Goal: Use online tool/utility: Utilize a website feature to perform a specific function

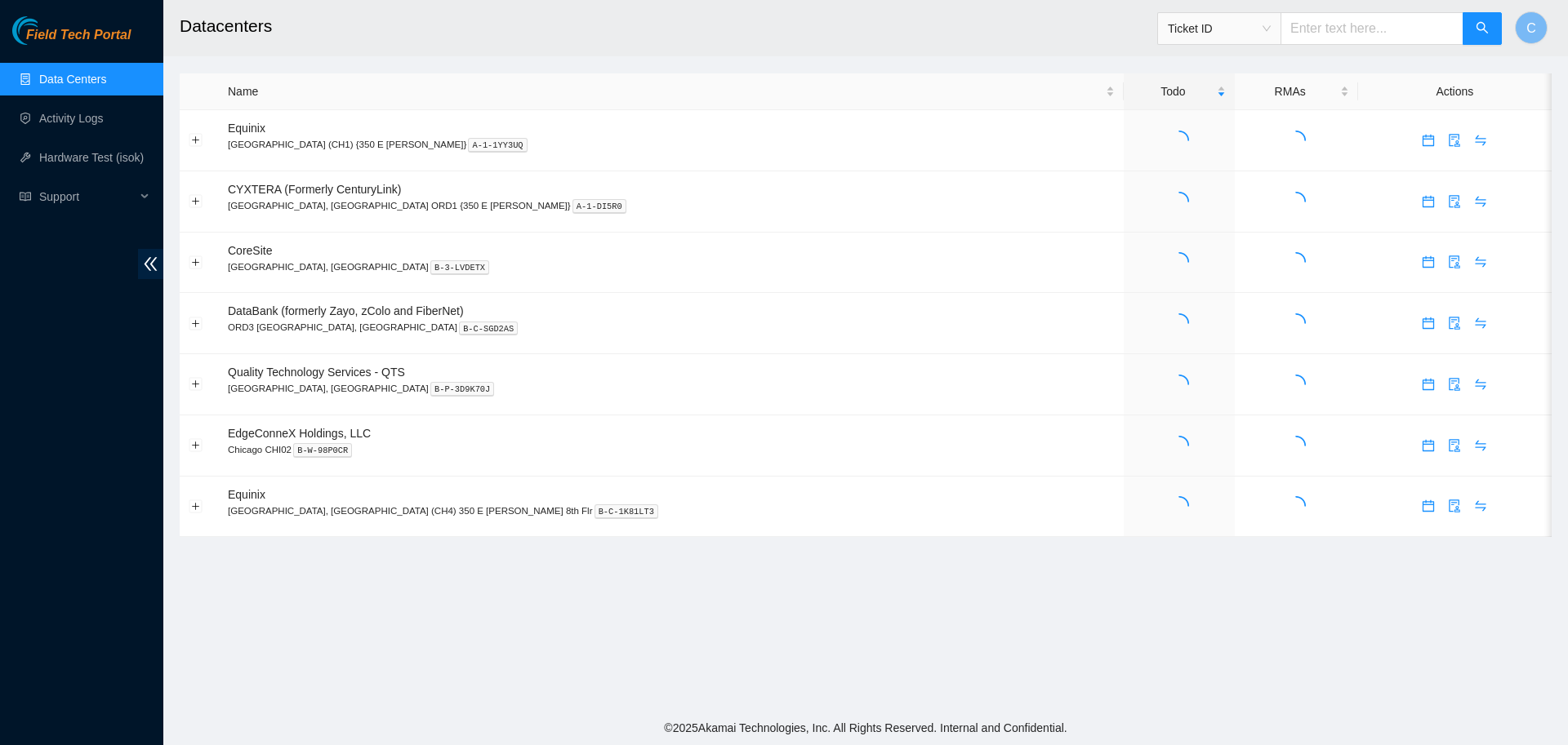
click at [1214, 27] on span "Ticket ID" at bounding box center [1219, 28] width 102 height 24
click at [1215, 108] on div "Rack Number" at bounding box center [1230, 112] width 102 height 18
click at [1325, 33] on input "text" at bounding box center [1373, 28] width 183 height 32
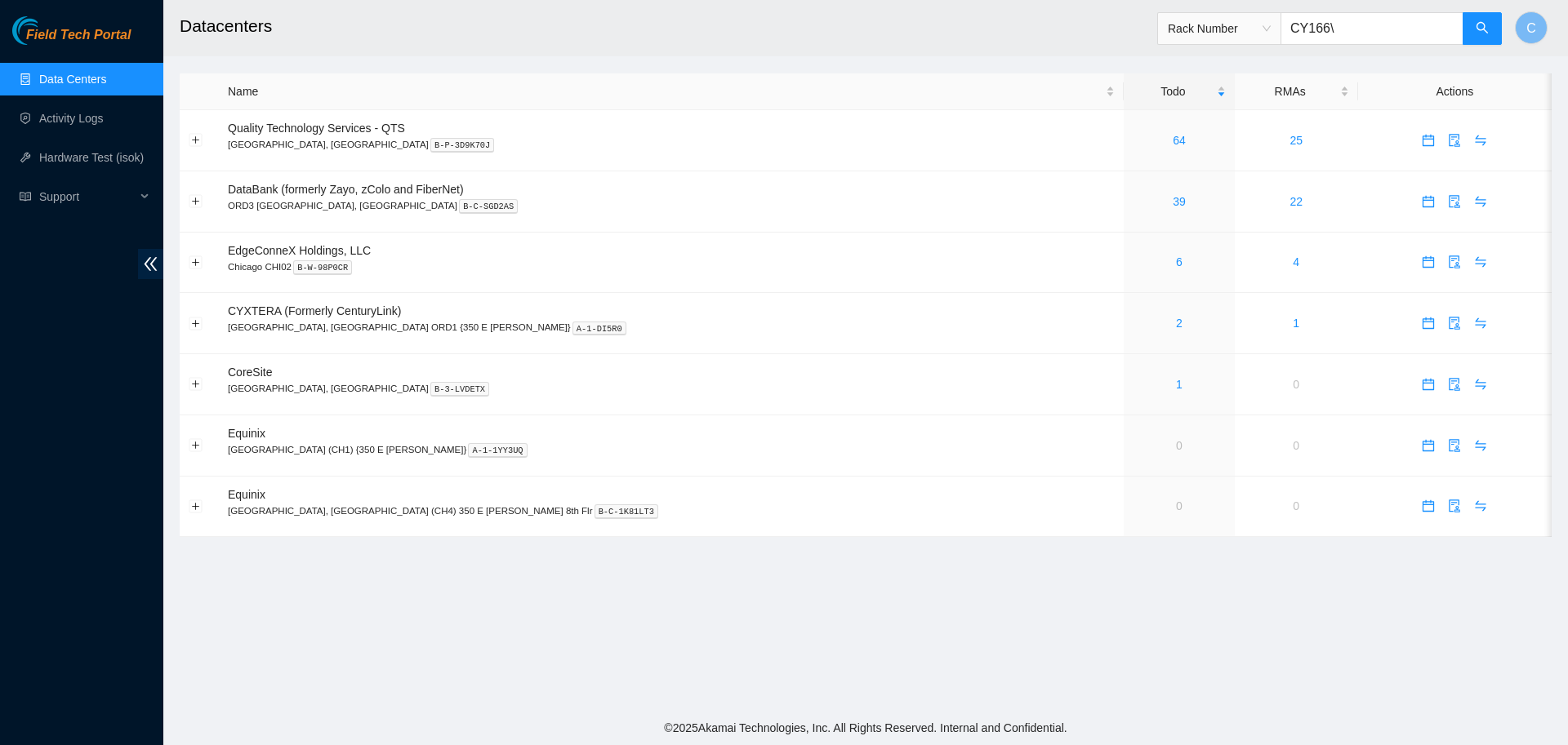
type input "CY166"
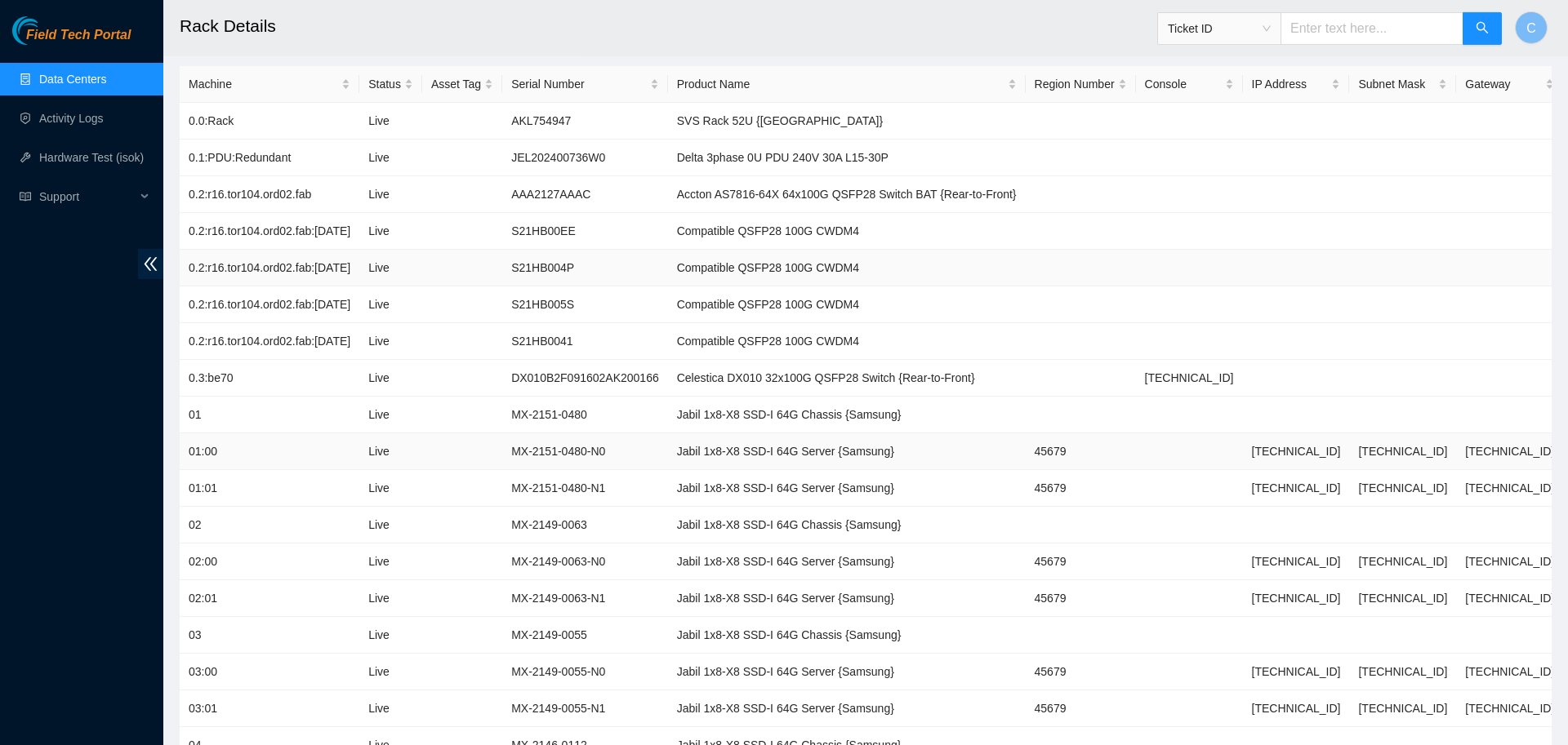
scroll to position [179, 0]
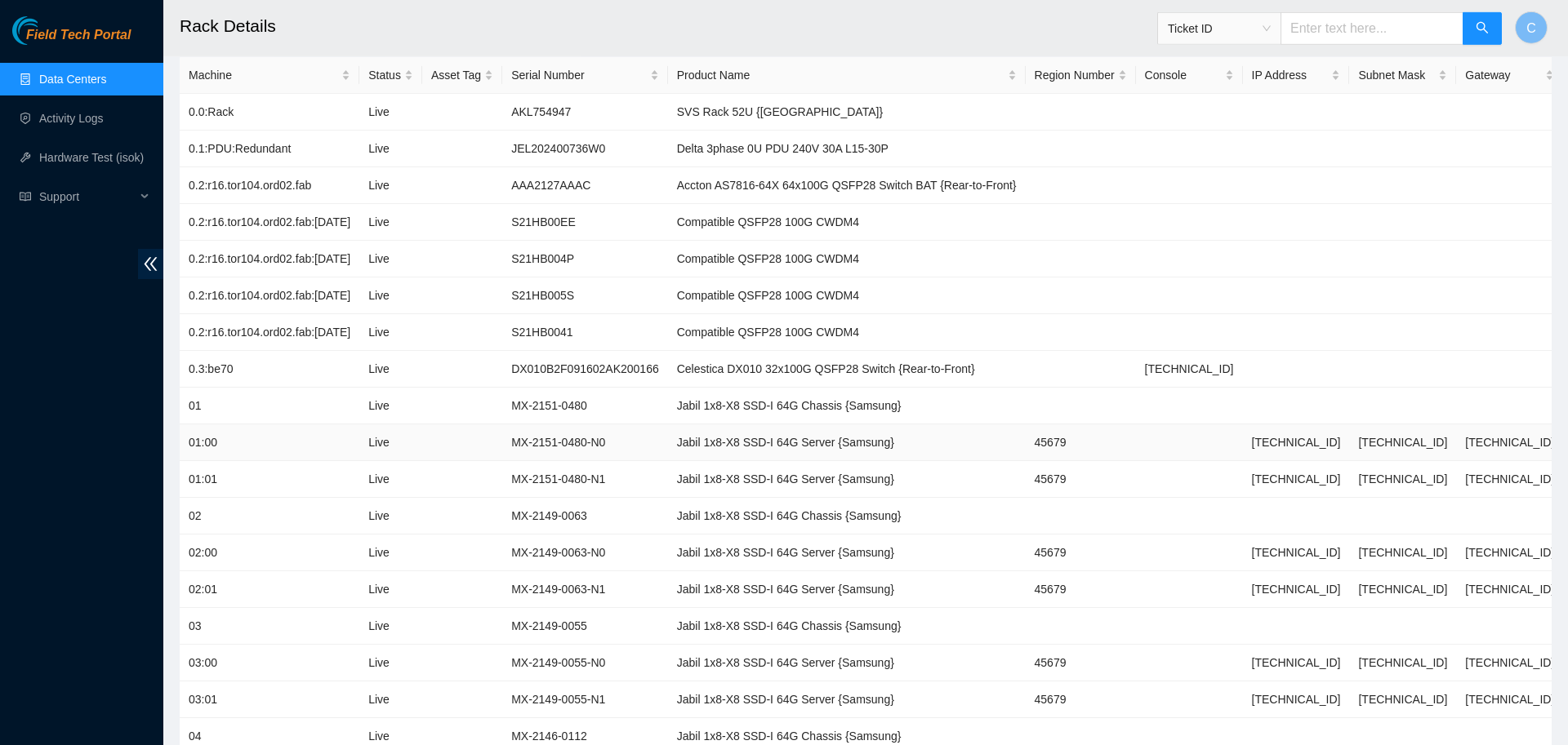
click at [1301, 447] on td "23.57.8.4" at bounding box center [1297, 443] width 107 height 37
click at [1294, 554] on td "23.57.8.6" at bounding box center [1297, 553] width 107 height 37
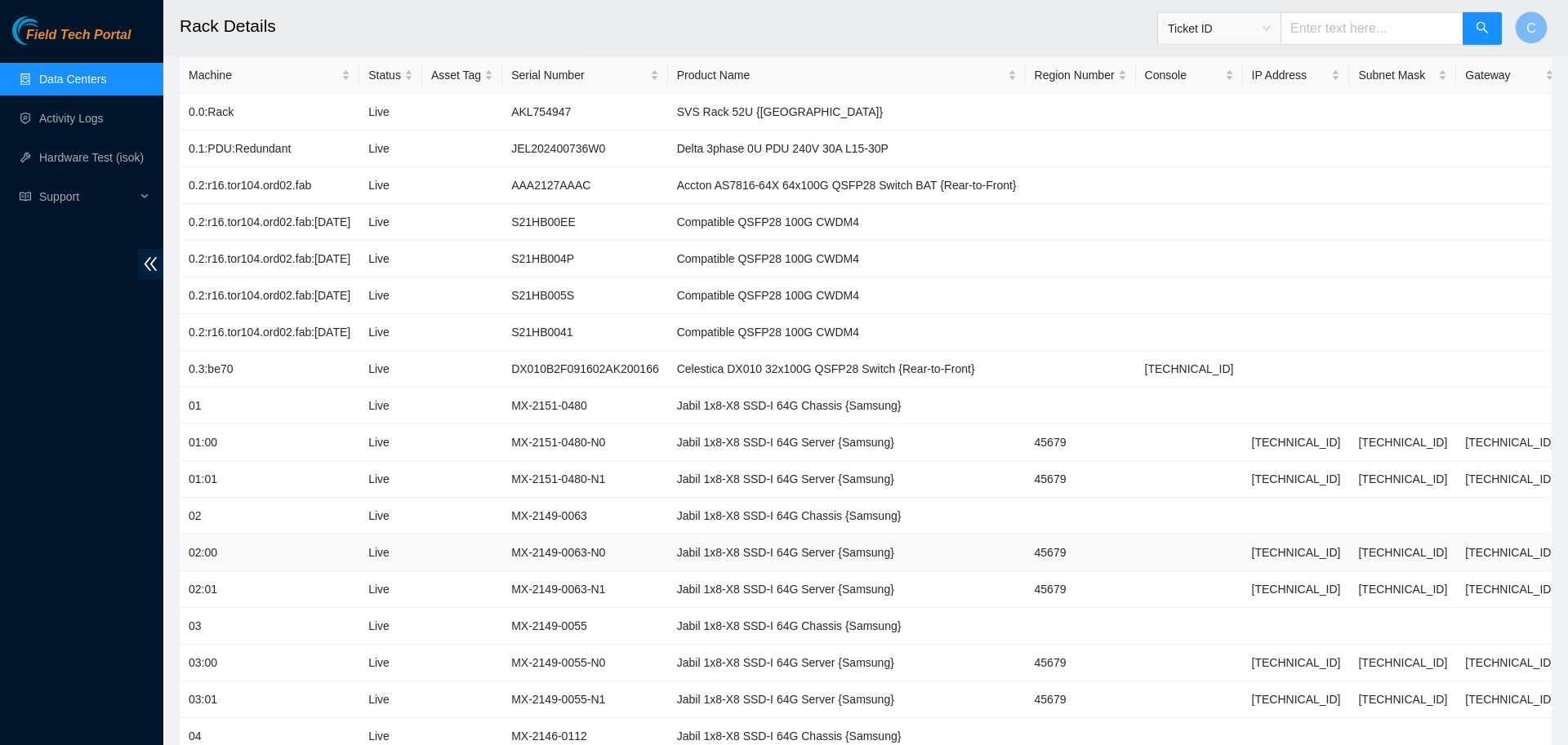
click at [1294, 554] on td "23.57.8.6" at bounding box center [1297, 553] width 107 height 37
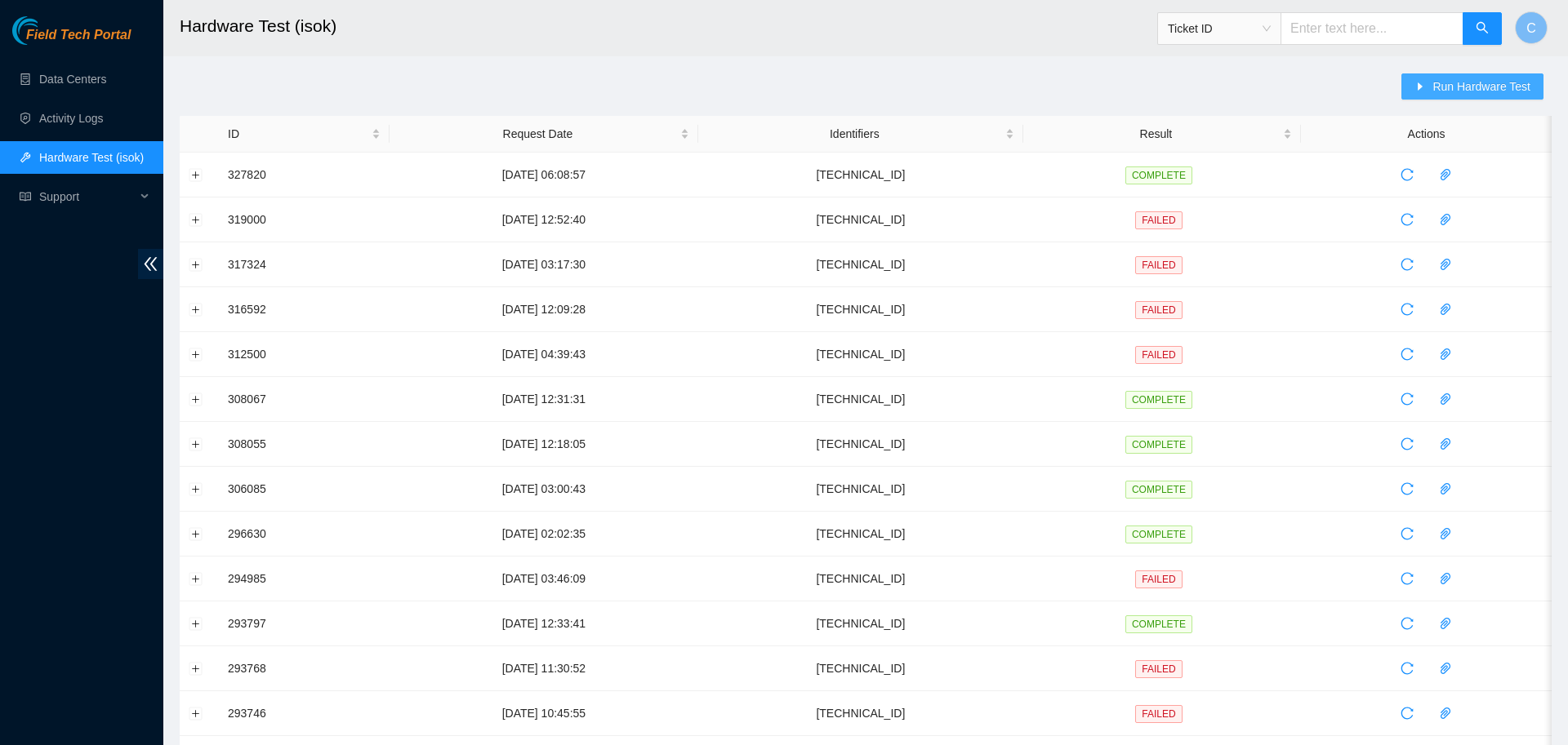
click at [1474, 83] on span "Run Hardware Test" at bounding box center [1481, 87] width 98 height 18
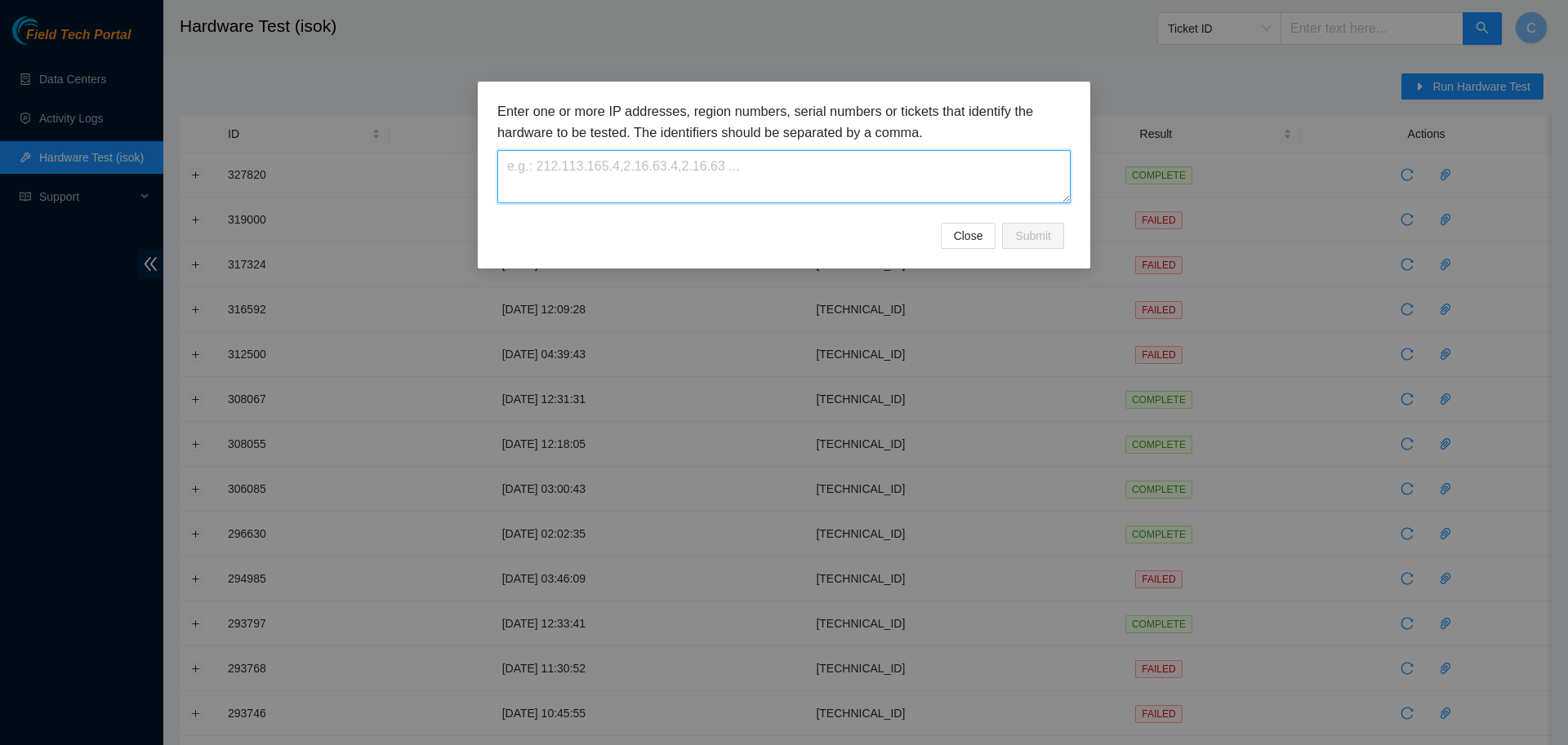
click at [932, 163] on textarea at bounding box center [784, 176] width 574 height 53
paste textarea "23.57.8.6"
type textarea "23.57.8.6"
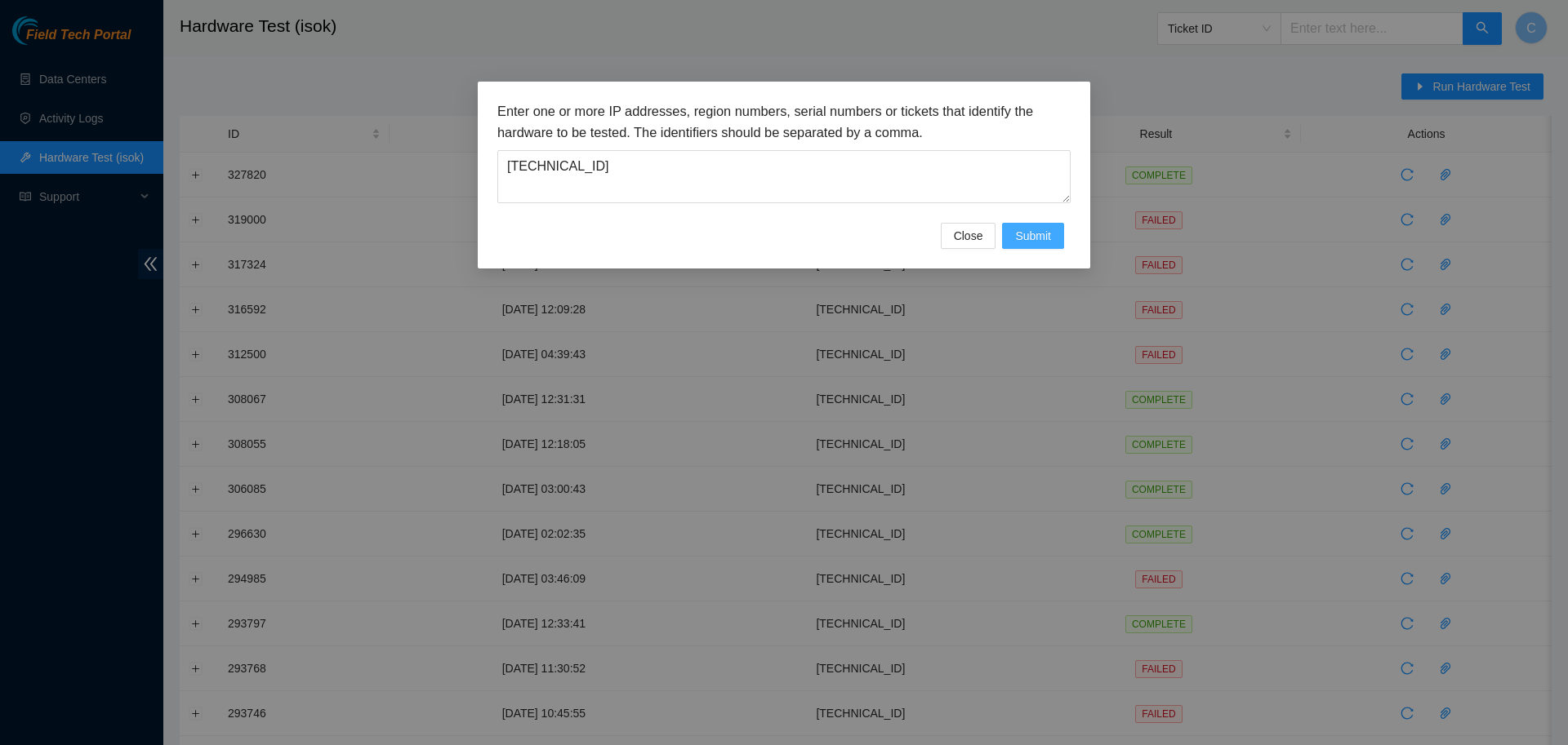
click at [1011, 242] on button "Submit" at bounding box center [1033, 236] width 62 height 26
